Goal: Browse casually: Explore the website without a specific task or goal

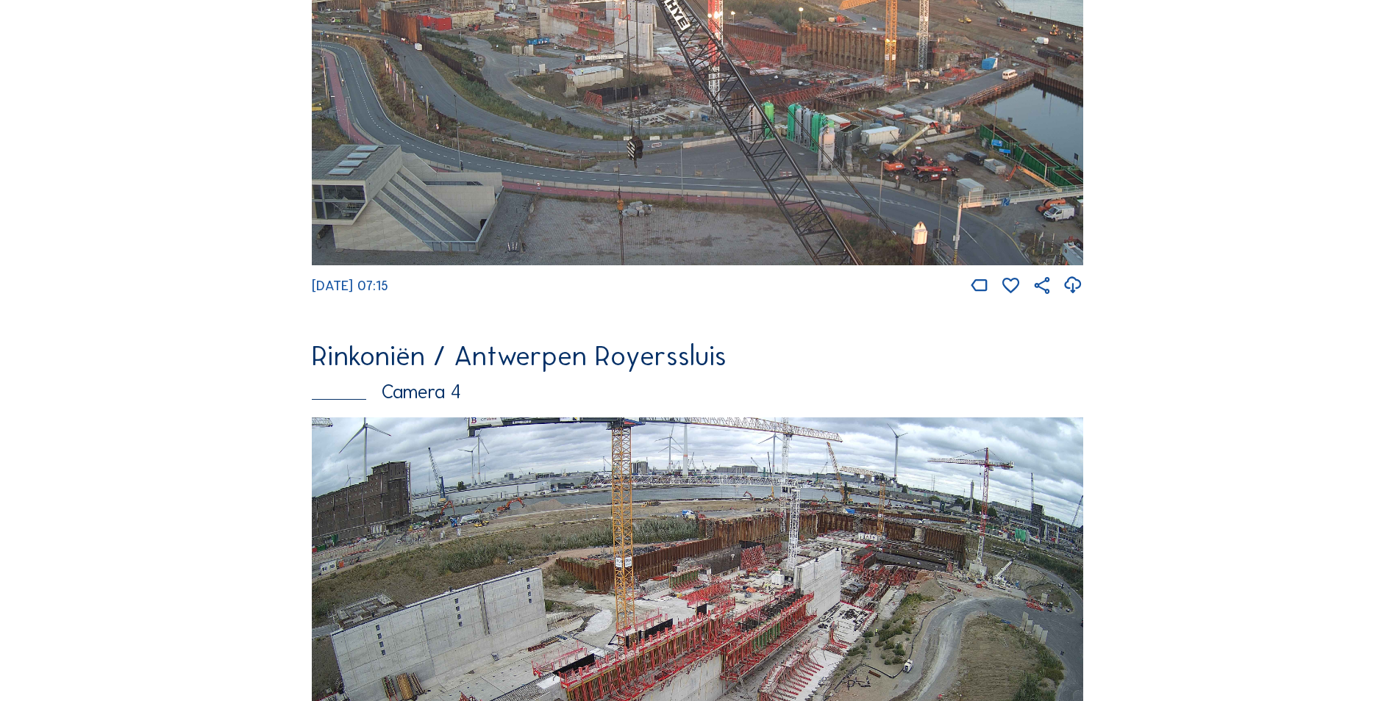
scroll to position [1991, 0]
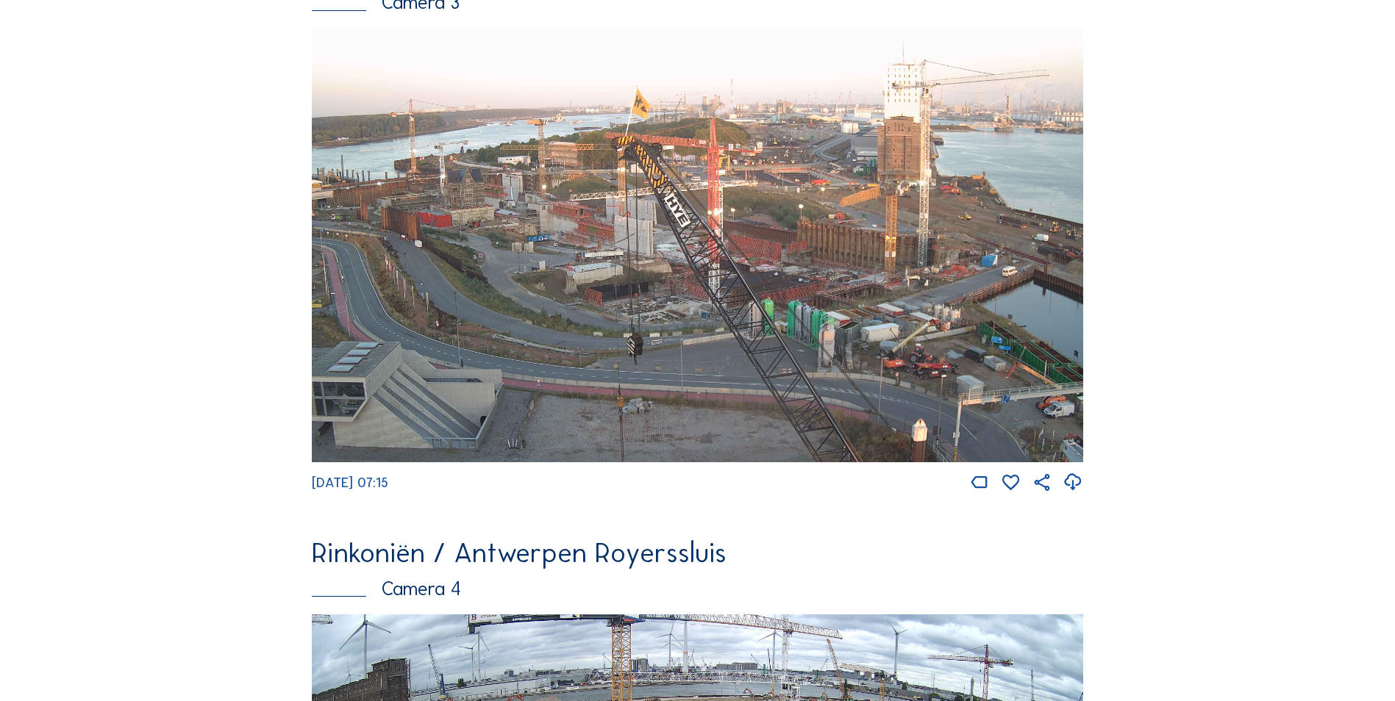
click at [654, 338] on img at bounding box center [697, 245] width 771 height 434
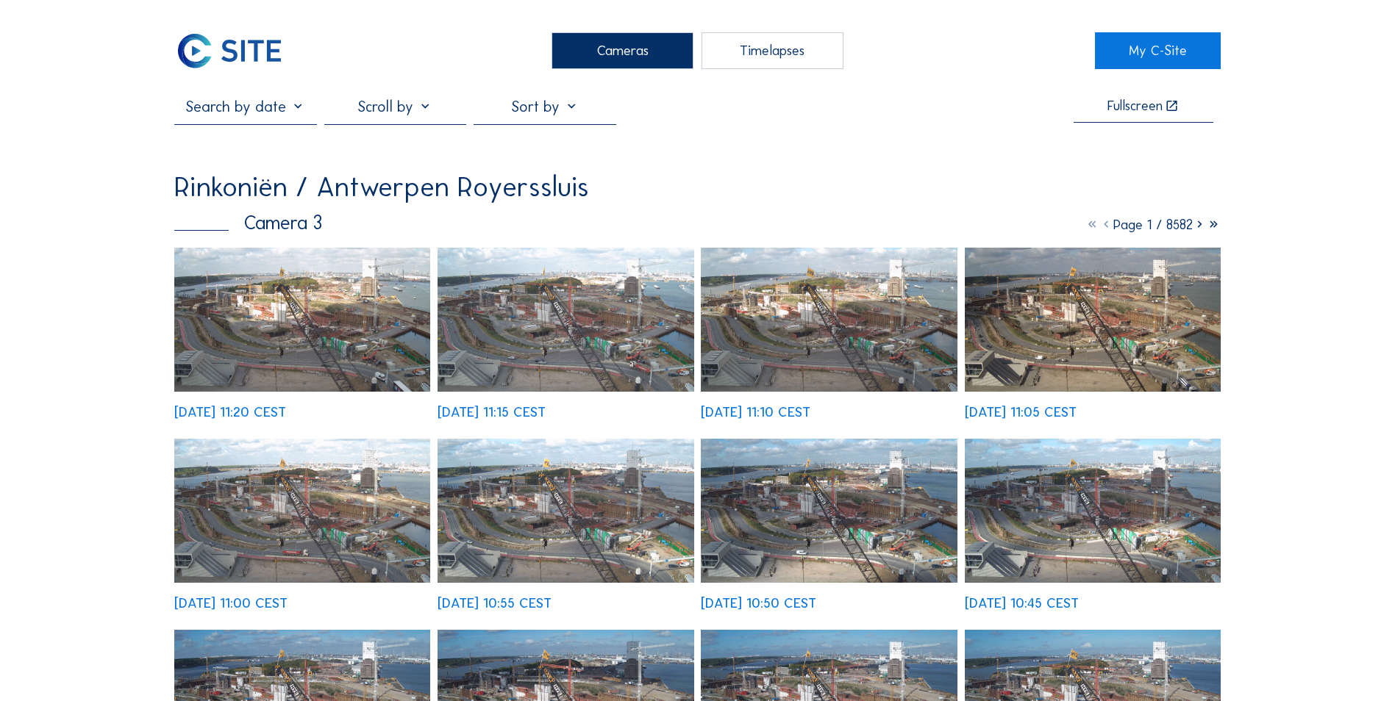
click at [271, 357] on img at bounding box center [302, 320] width 256 height 144
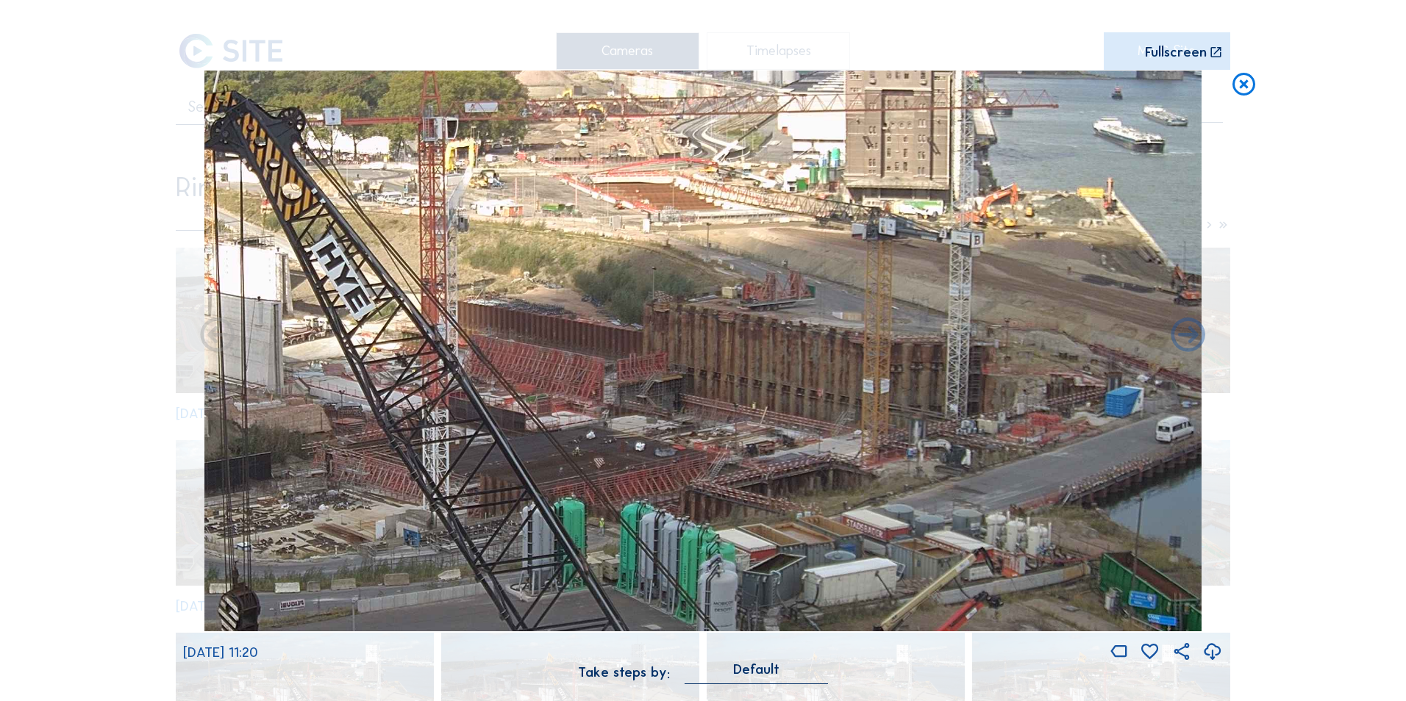
drag, startPoint x: 942, startPoint y: 240, endPoint x: 907, endPoint y: 244, distance: 34.8
click at [907, 244] on img at bounding box center [703, 351] width 998 height 561
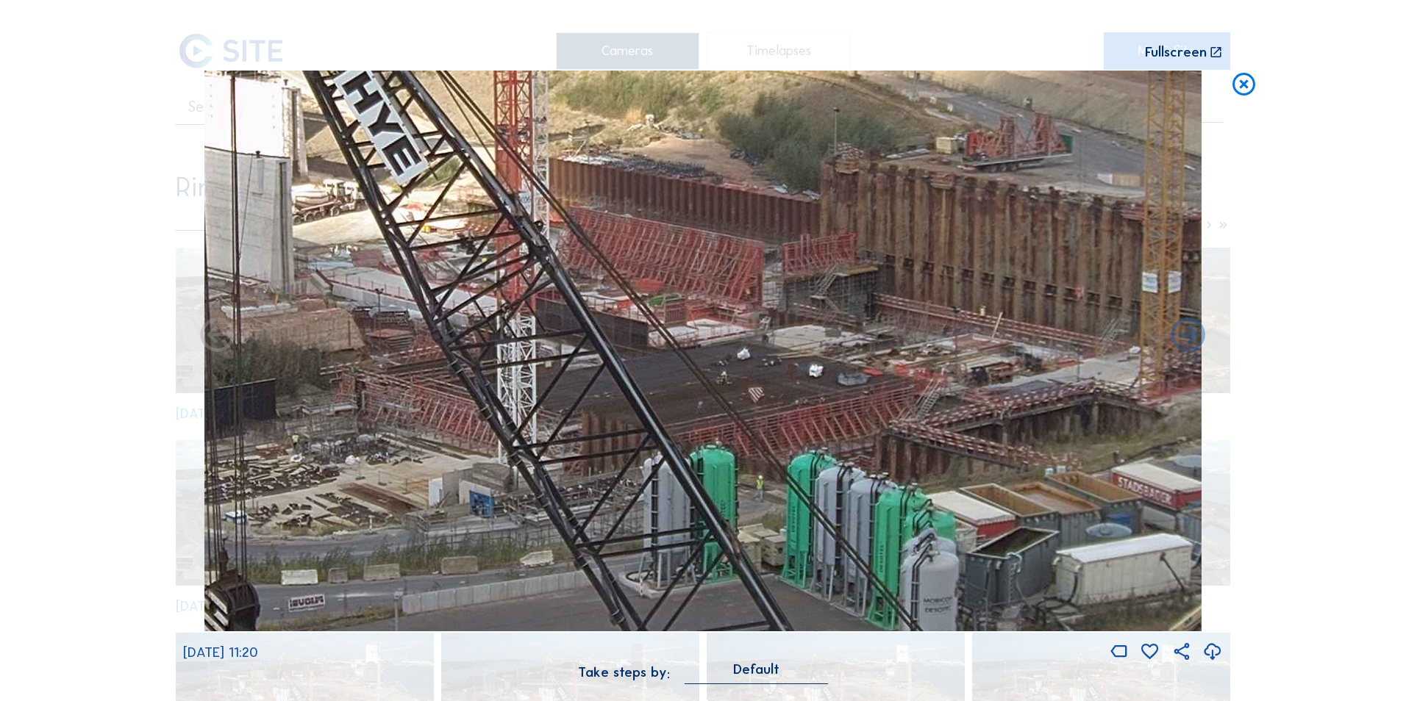
drag, startPoint x: 387, startPoint y: 329, endPoint x: 657, endPoint y: 180, distance: 308.0
click at [657, 180] on img at bounding box center [703, 351] width 998 height 561
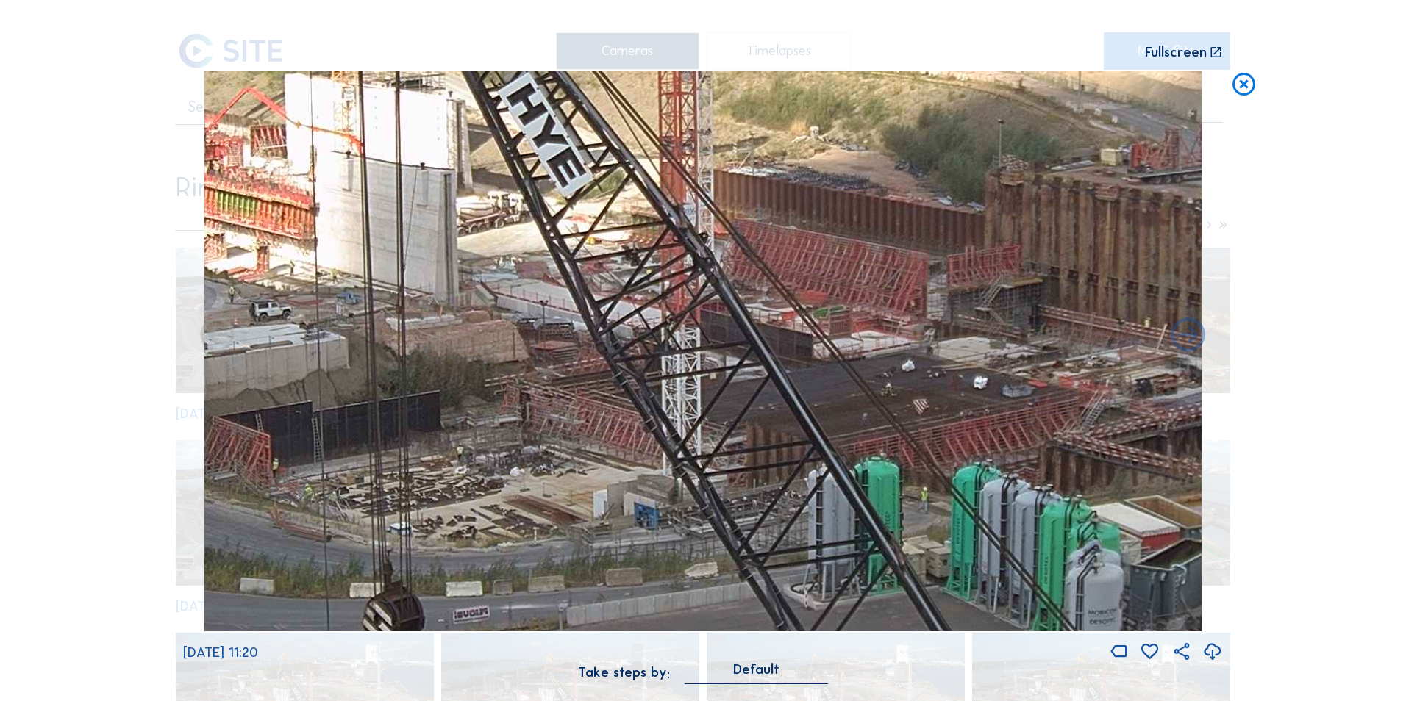
drag, startPoint x: 663, startPoint y: 182, endPoint x: 900, endPoint y: 193, distance: 237.0
click at [908, 190] on img at bounding box center [703, 351] width 998 height 561
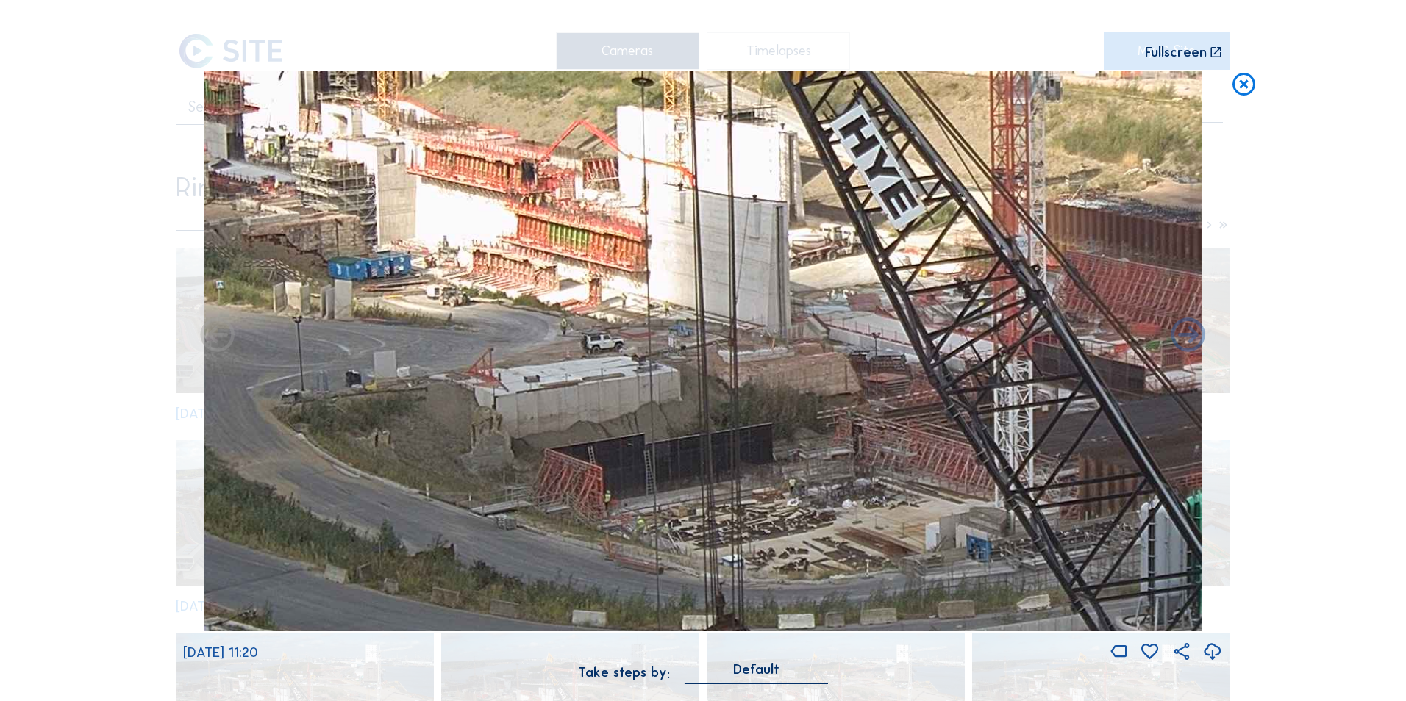
drag, startPoint x: 542, startPoint y: 324, endPoint x: 720, endPoint y: 313, distance: 179.0
click at [720, 313] on img at bounding box center [703, 351] width 998 height 561
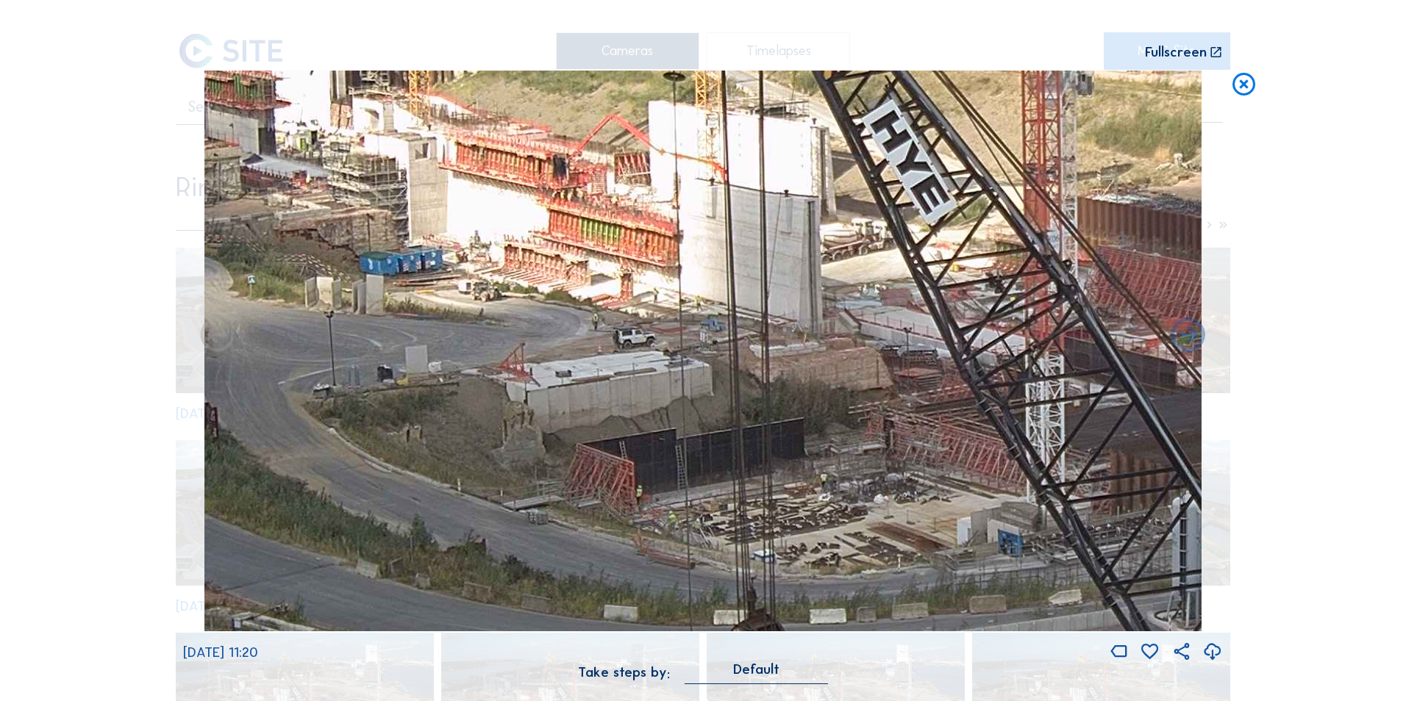
drag, startPoint x: 571, startPoint y: 293, endPoint x: 609, endPoint y: 287, distance: 37.8
click at [609, 287] on img at bounding box center [703, 351] width 998 height 561
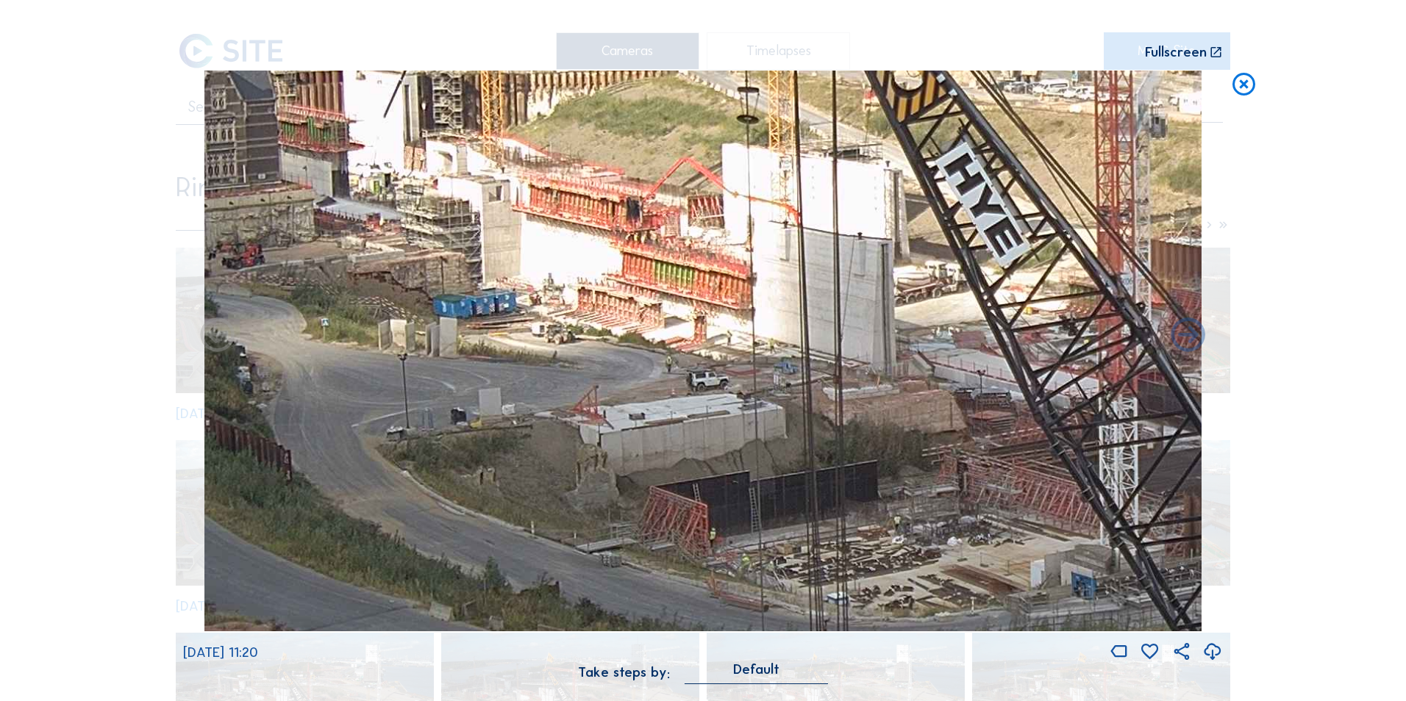
drag, startPoint x: 451, startPoint y: 286, endPoint x: 657, endPoint y: 376, distance: 225.2
click at [655, 375] on img at bounding box center [703, 351] width 998 height 561
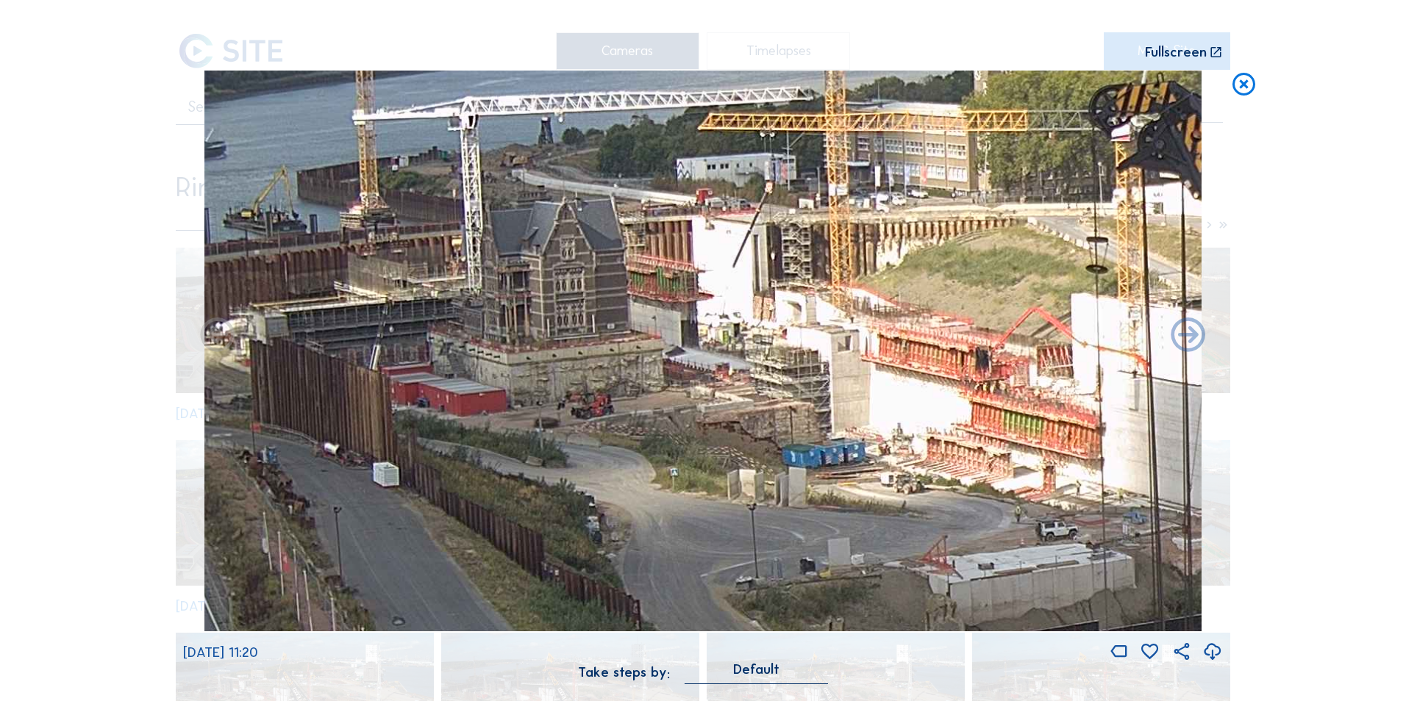
drag, startPoint x: 534, startPoint y: 265, endPoint x: 740, endPoint y: 357, distance: 225.4
click at [740, 357] on img at bounding box center [703, 351] width 998 height 561
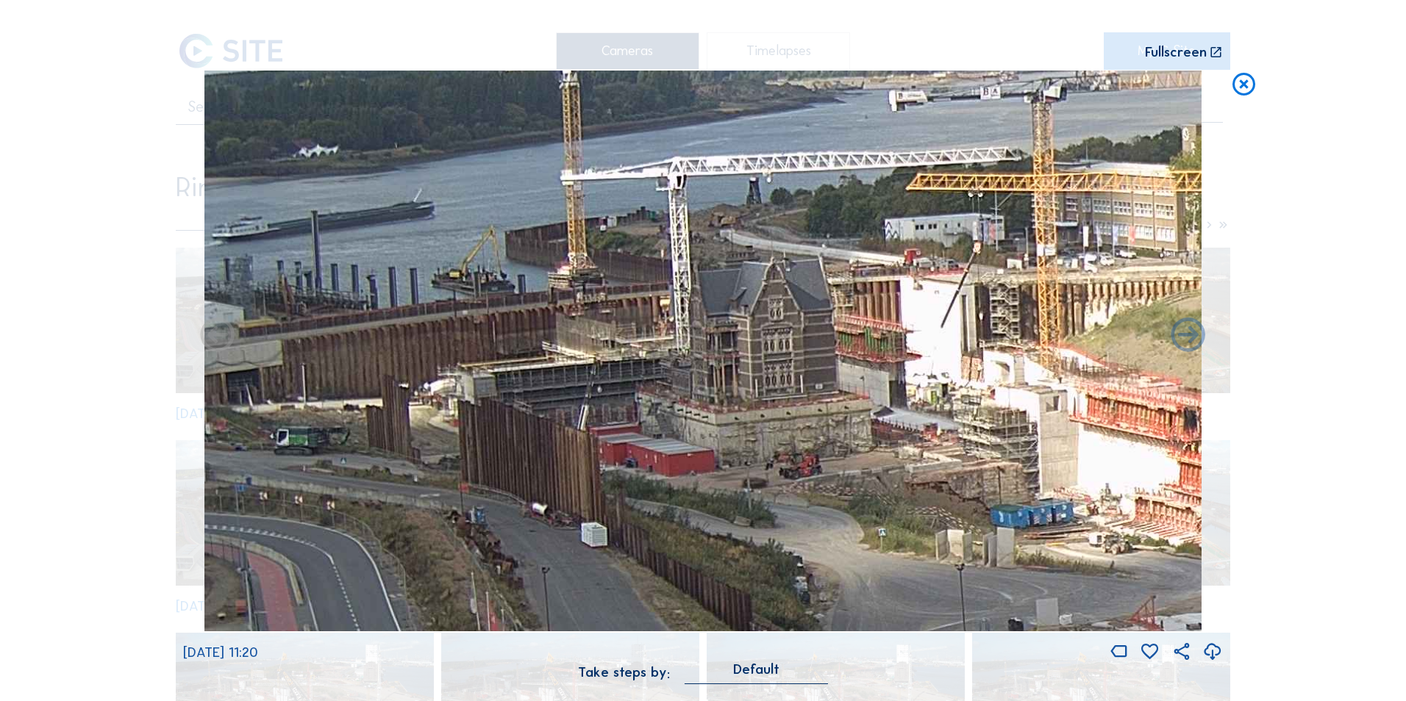
drag, startPoint x: 520, startPoint y: 298, endPoint x: 840, endPoint y: 351, distance: 324.0
click at [840, 351] on img at bounding box center [703, 351] width 998 height 561
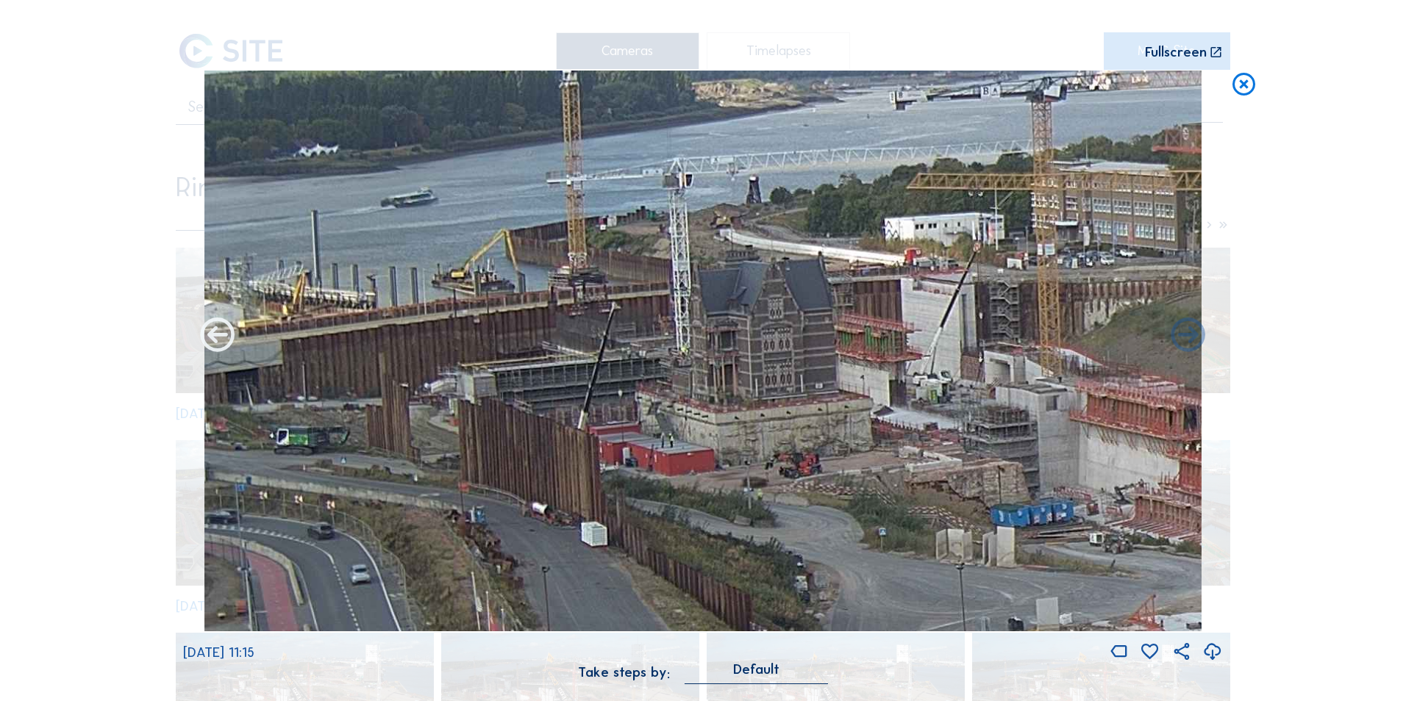
click at [232, 351] on icon at bounding box center [217, 336] width 41 height 41
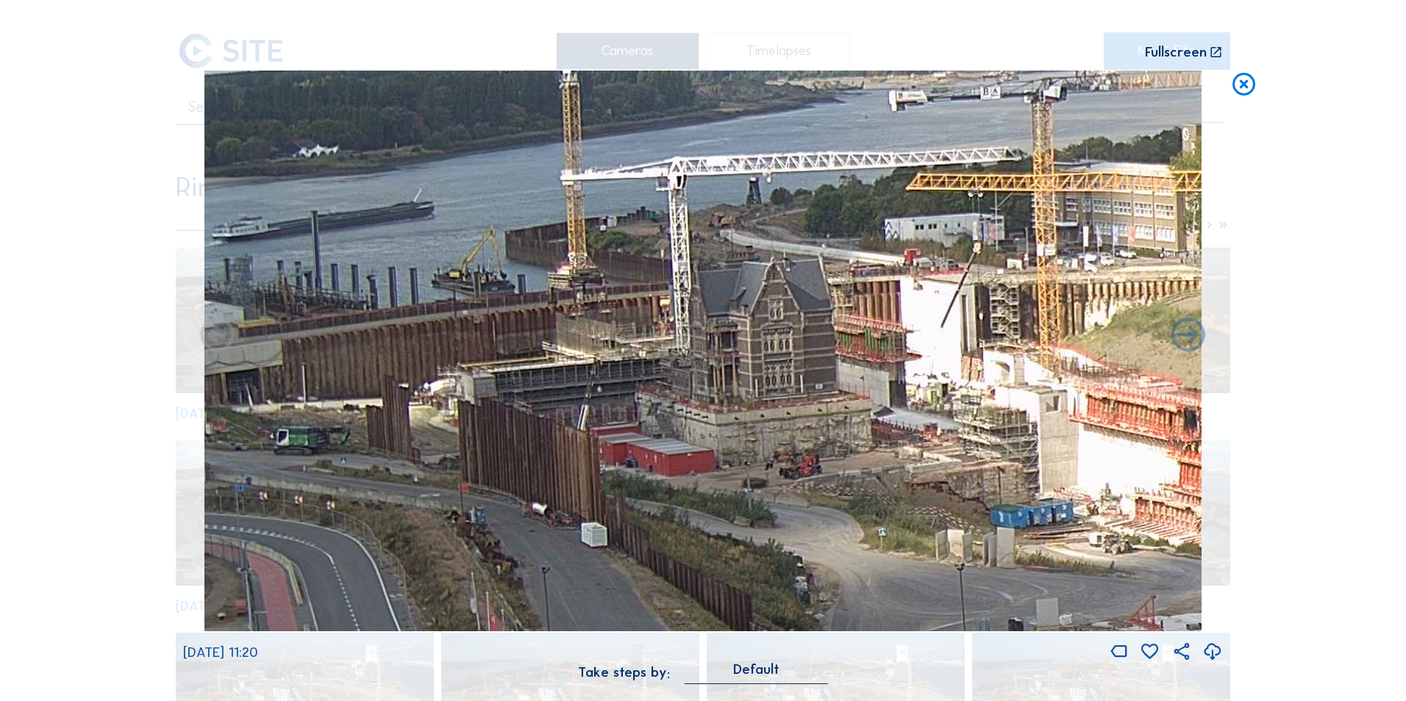
click at [232, 351] on icon at bounding box center [217, 336] width 41 height 41
click at [227, 341] on img at bounding box center [703, 351] width 998 height 561
click at [1240, 81] on icon at bounding box center [1243, 85] width 27 height 28
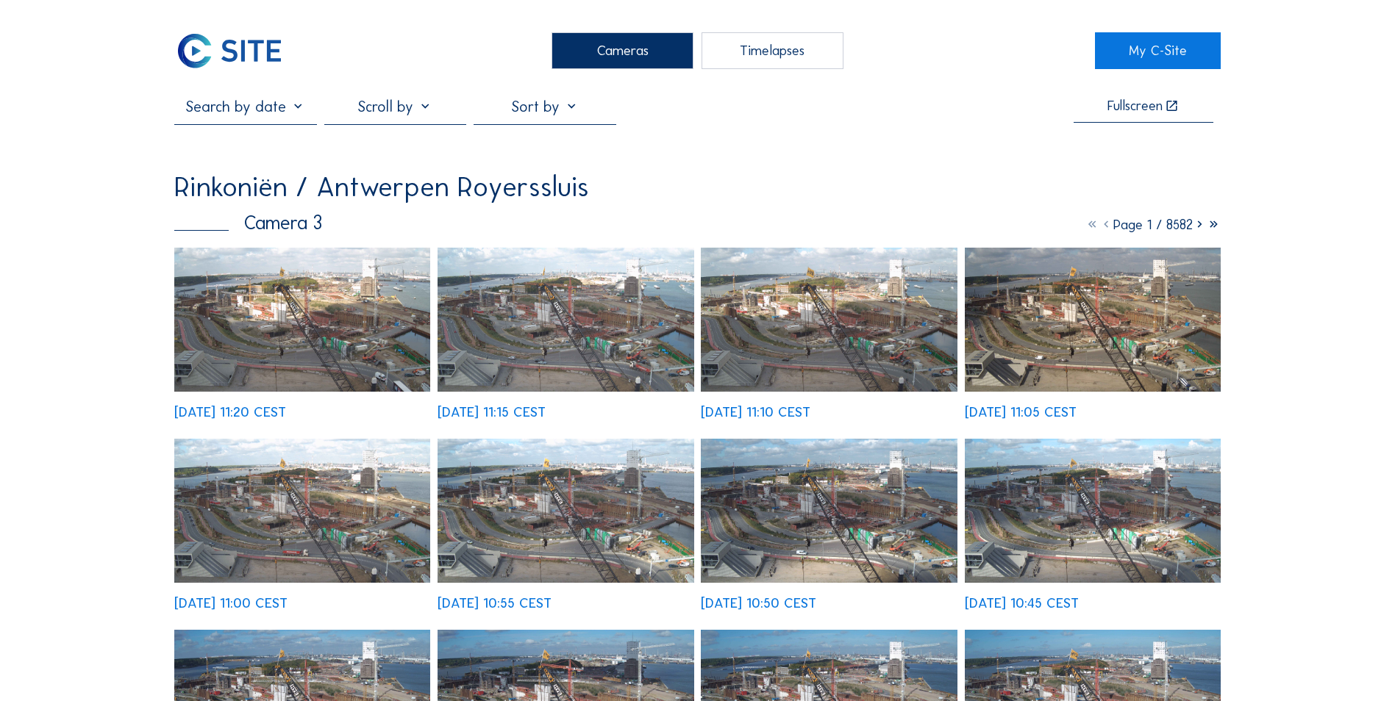
click at [249, 50] on img at bounding box center [229, 50] width 110 height 37
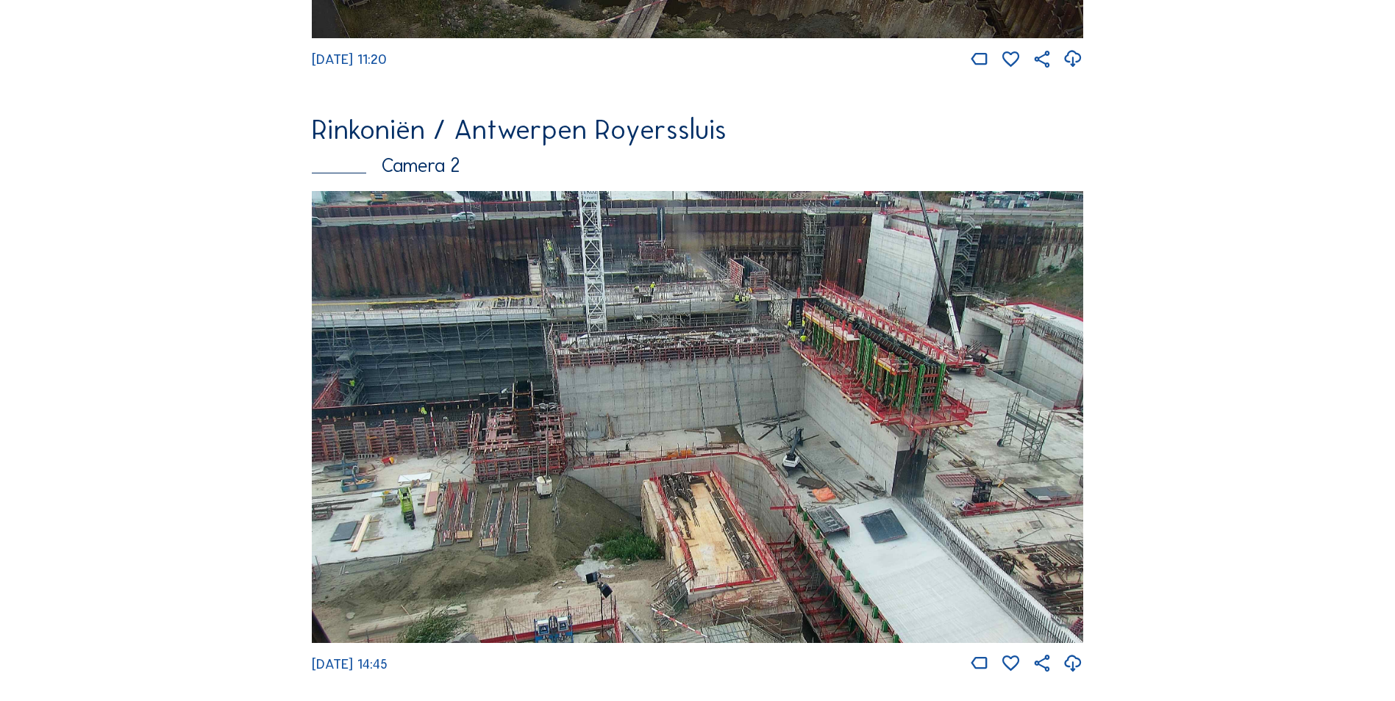
scroll to position [447, 0]
